Goal: Task Accomplishment & Management: Complete application form

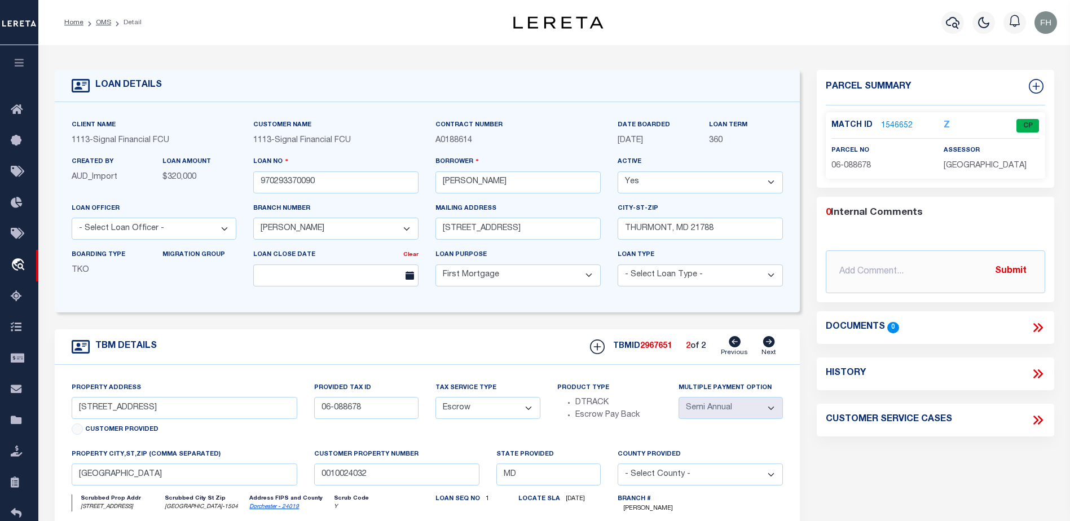
select select "2140"
select select "10"
select select "Escrow"
select select "2"
click at [17, 113] on icon at bounding box center [20, 110] width 18 height 14
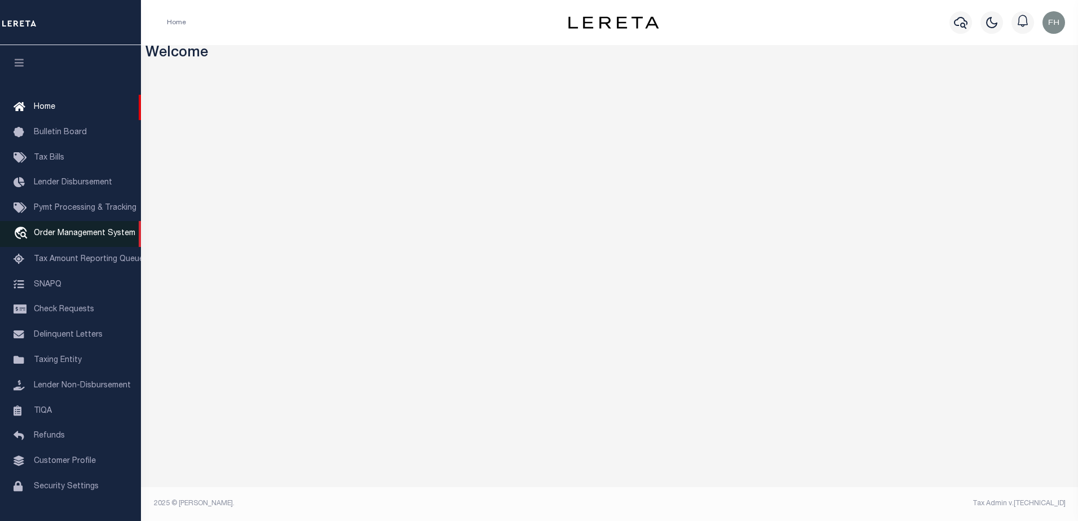
click at [70, 235] on span "Order Management System" at bounding box center [84, 234] width 101 height 8
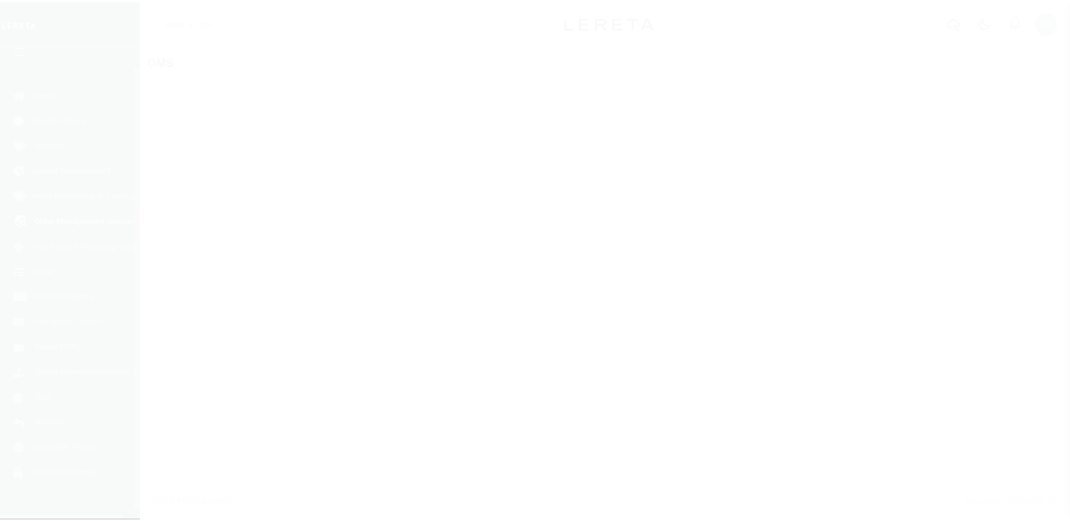
scroll to position [28, 0]
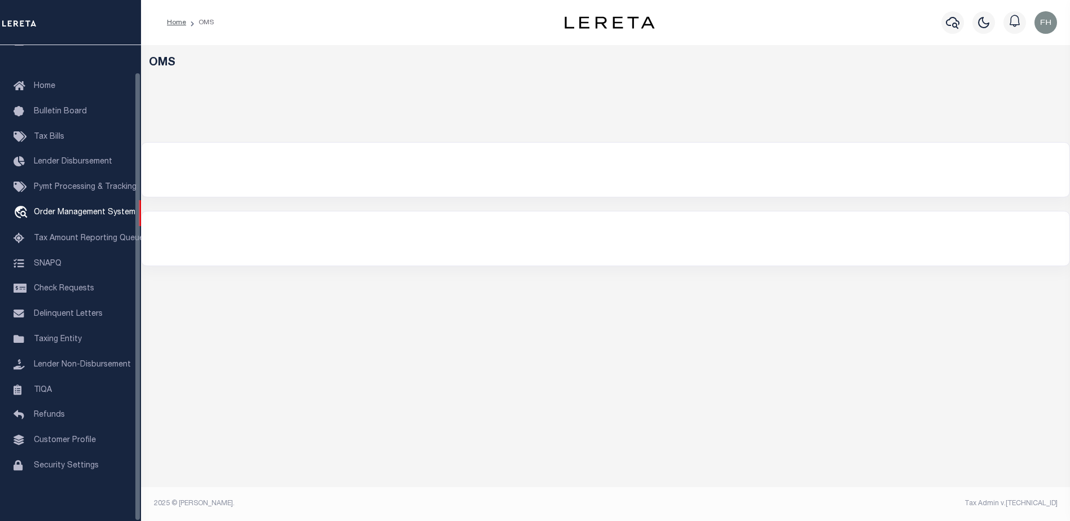
select select "200"
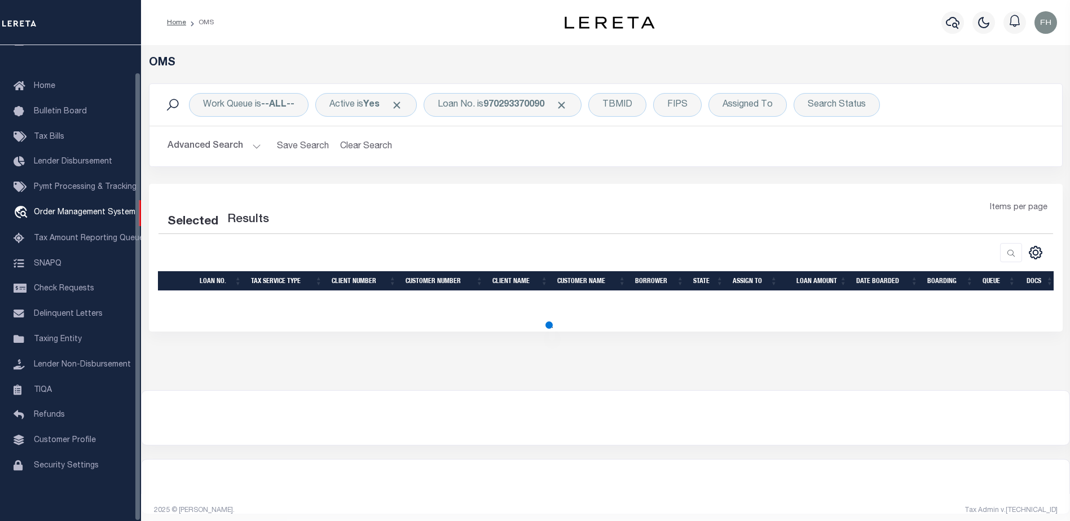
select select "200"
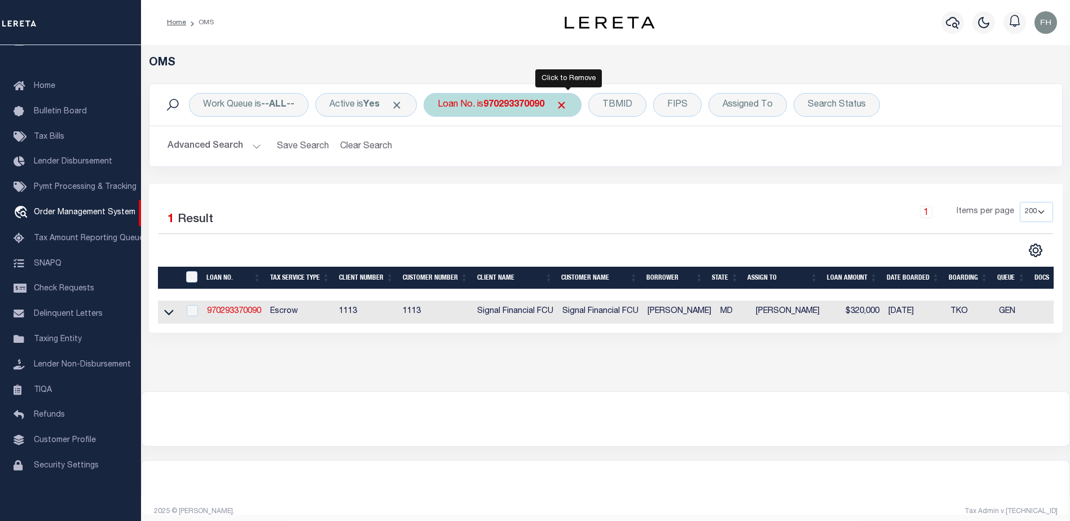
click at [567, 108] on span "Click to Remove" at bounding box center [561, 105] width 12 height 12
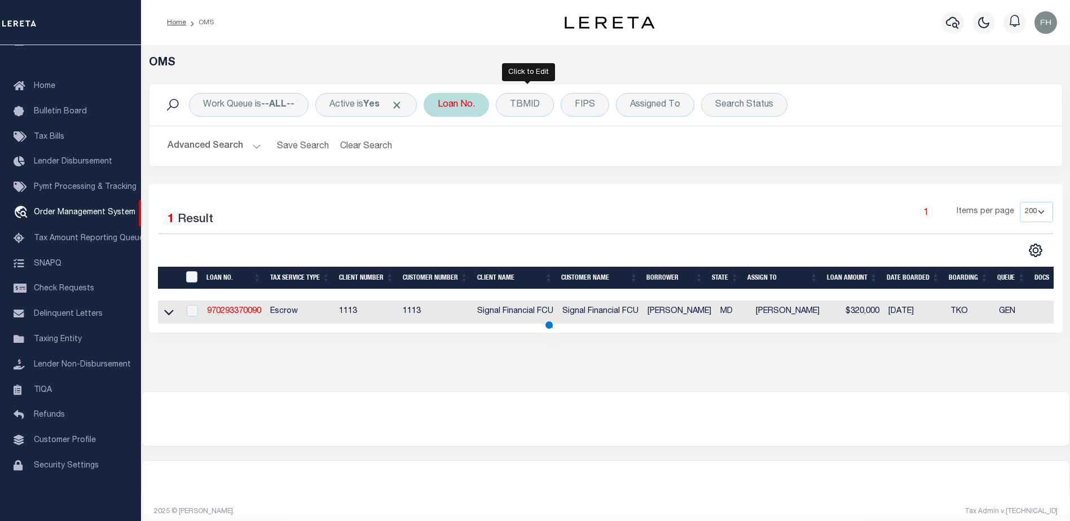
click at [485, 108] on div "Loan No." at bounding box center [455, 105] width 65 height 24
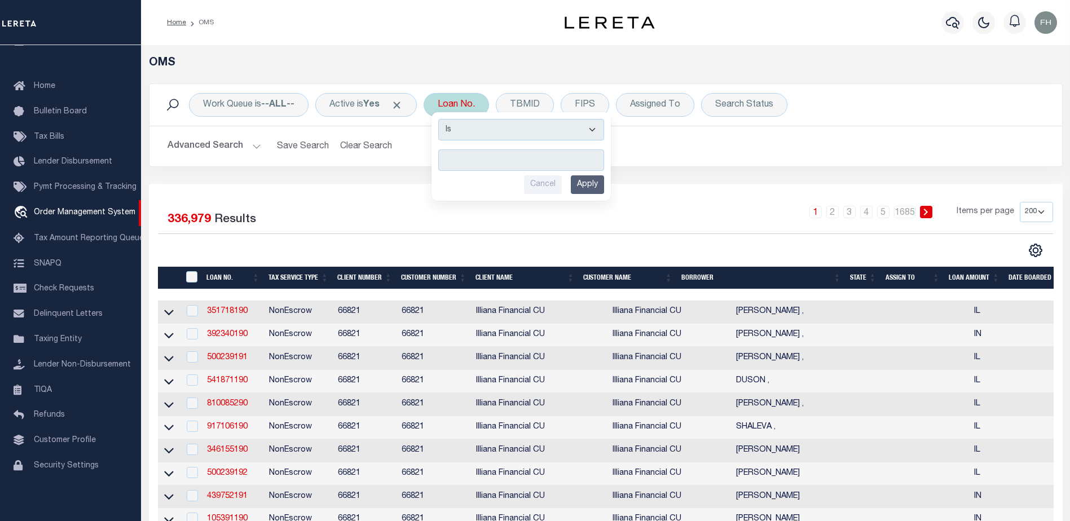
click at [483, 163] on input "text" at bounding box center [521, 159] width 166 height 21
type input "4002096400-00001"
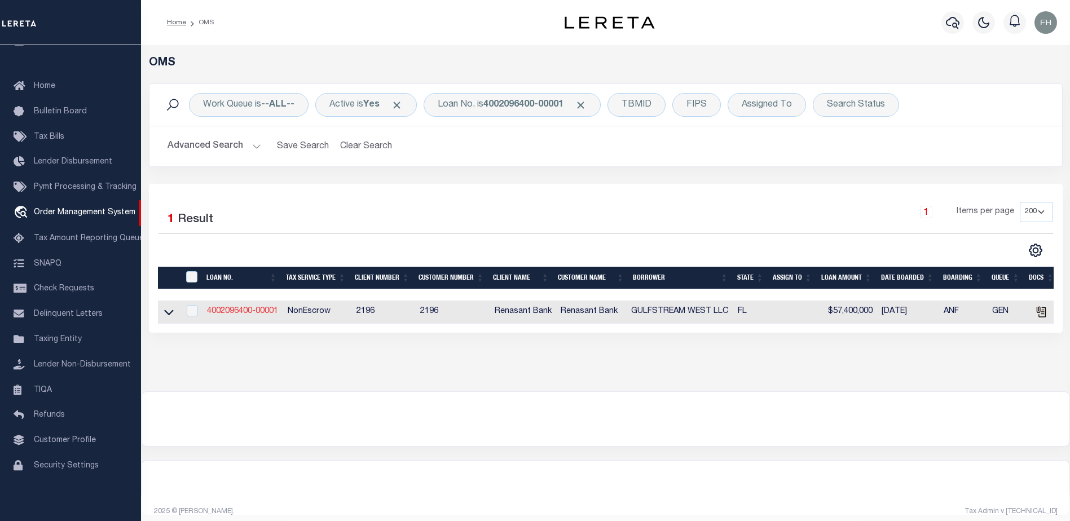
click at [245, 315] on link "4002096400-00001" at bounding box center [242, 311] width 71 height 8
type input "4002096400-00001"
type input "GULFSTREAM WEST LLC"
select select
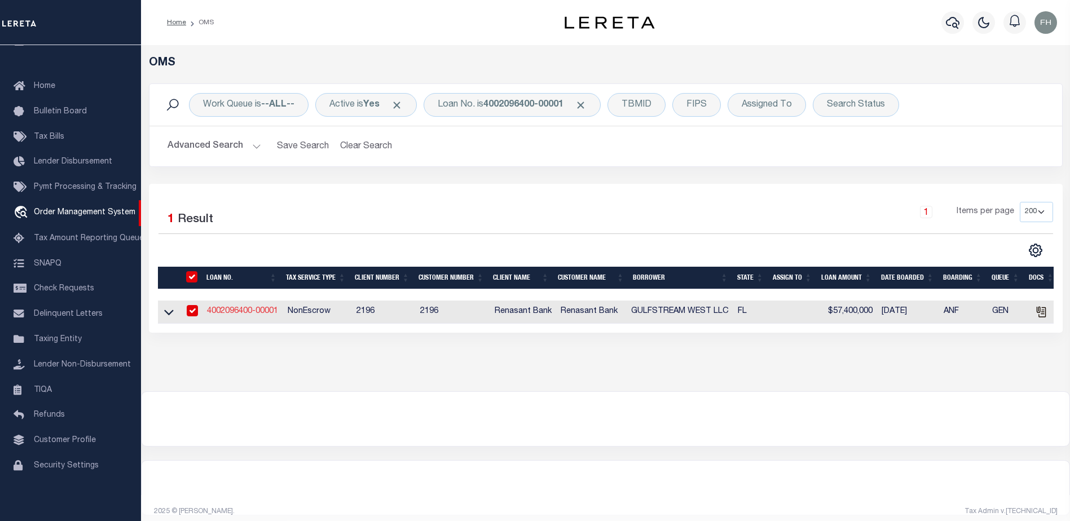
select select
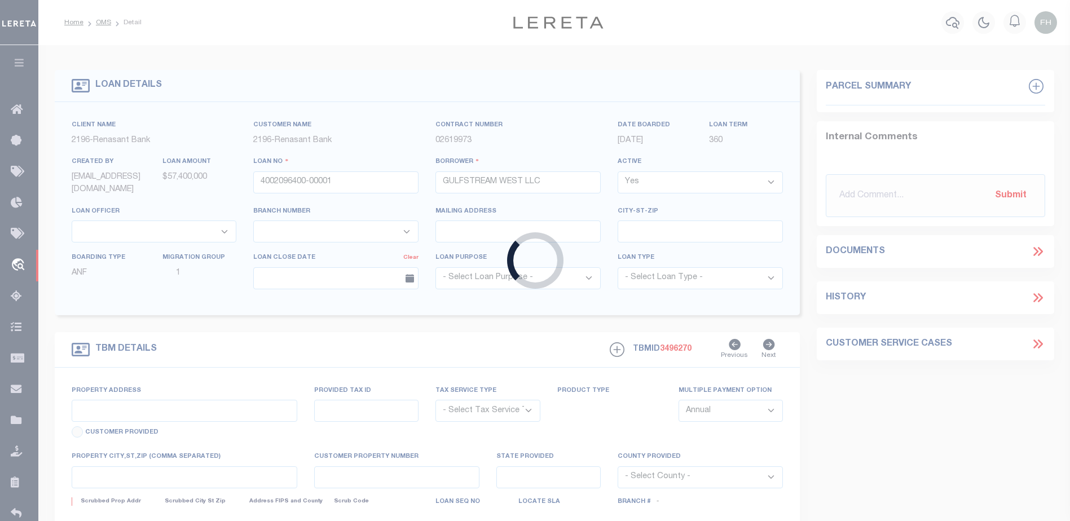
select select "4983"
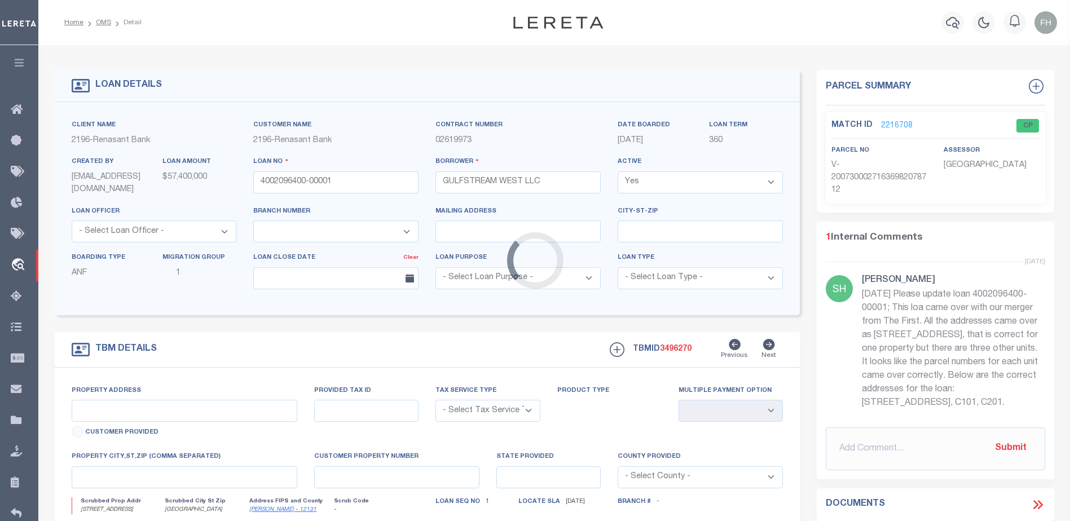
type input "10065 US HIGHWAY 98 W B101"
radio input "true"
select select "NonEscrow"
select select
type input "MIRAMAR BEACH FL 32550"
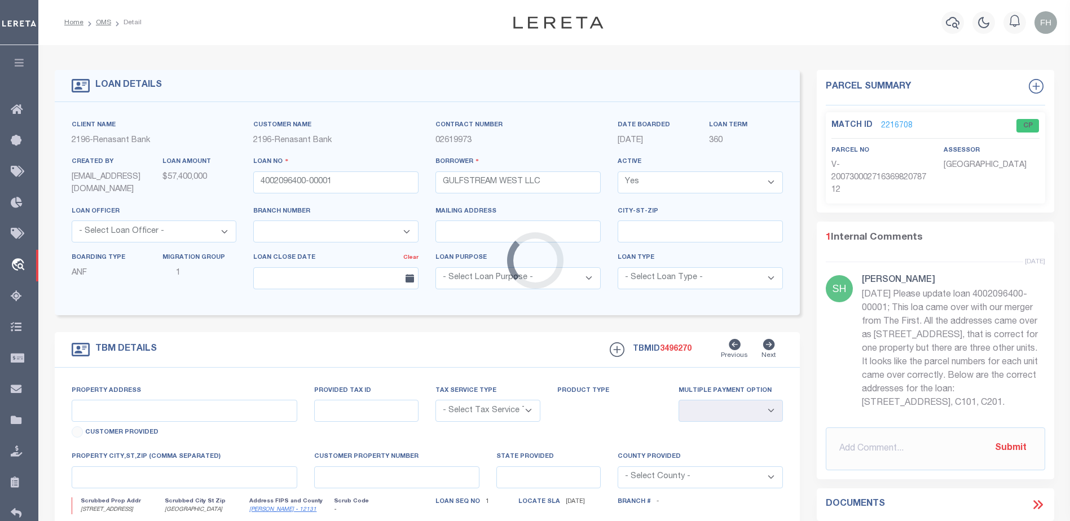
type input "4002096400"
type input "FL"
type textarea "UNVERIFIED CUSTOMER SUPPLIED APN 272S214290000B0101(SEE LEGAL IMAGE ON FILE)."
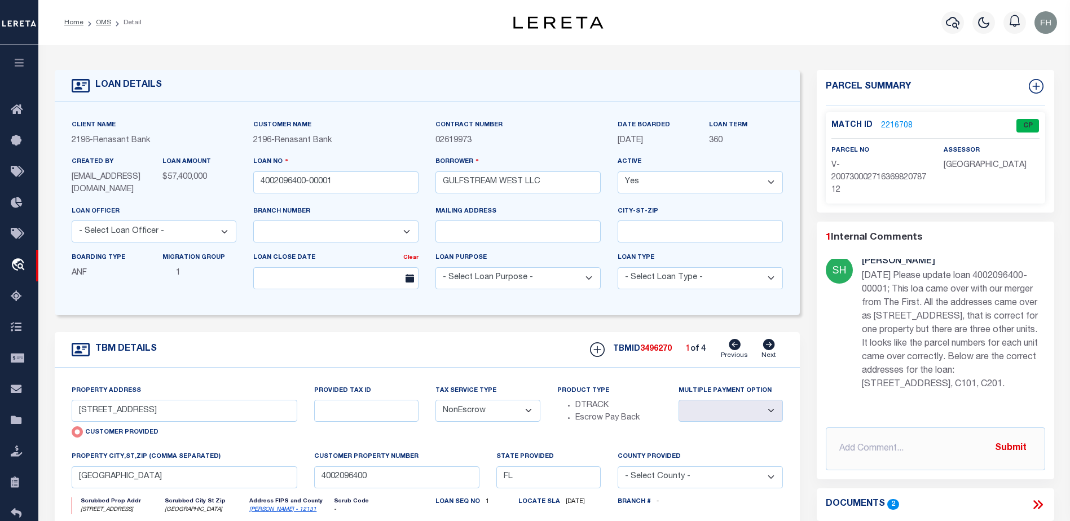
scroll to position [25, 0]
click at [769, 347] on icon at bounding box center [769, 344] width 12 height 11
radio input "false"
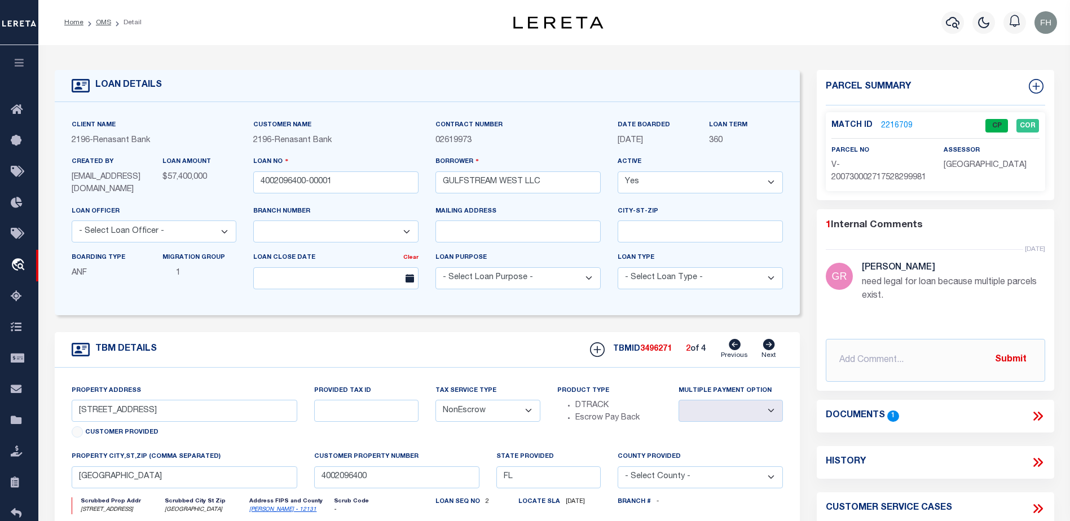
click at [769, 347] on icon at bounding box center [769, 344] width 12 height 11
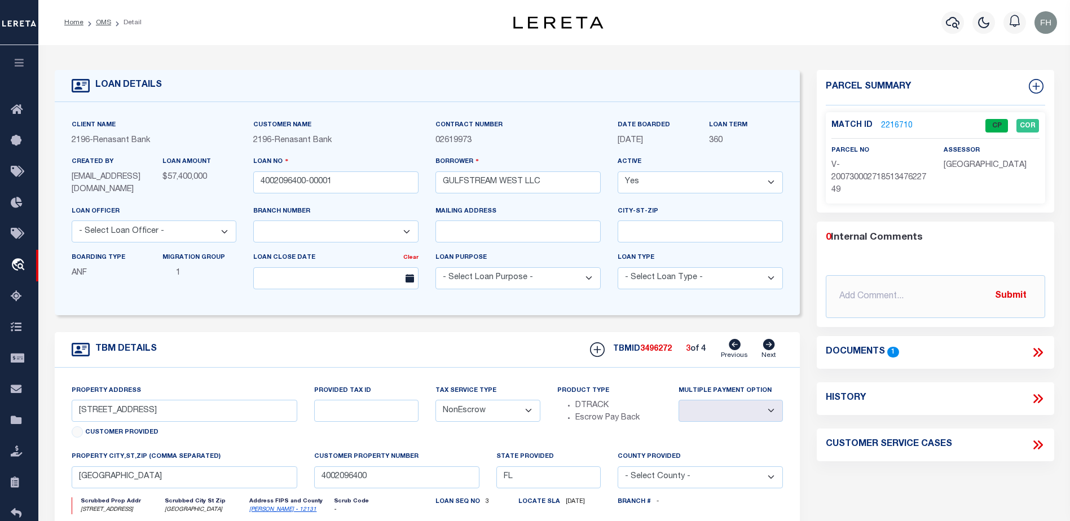
click at [770, 347] on icon at bounding box center [768, 344] width 12 height 11
select select
click at [107, 21] on link "OMS" at bounding box center [103, 22] width 15 height 7
